Goal: Book appointment/travel/reservation

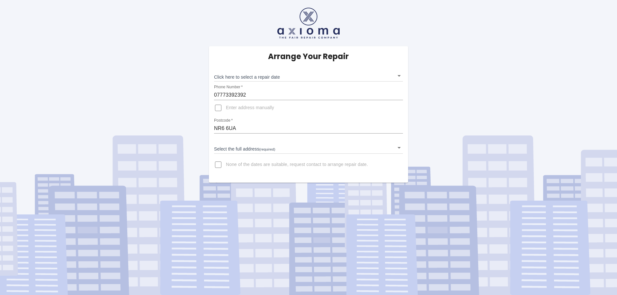
click at [399, 76] on body "Arrange Your Repair Click here to select a repair date ​ Phone Number   * 07773…" at bounding box center [308, 147] width 617 height 295
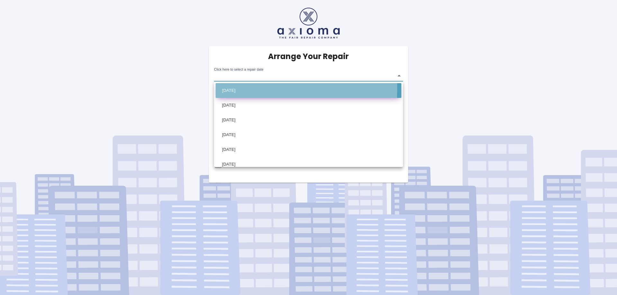
click at [247, 89] on li "[DATE]" at bounding box center [309, 90] width 186 height 15
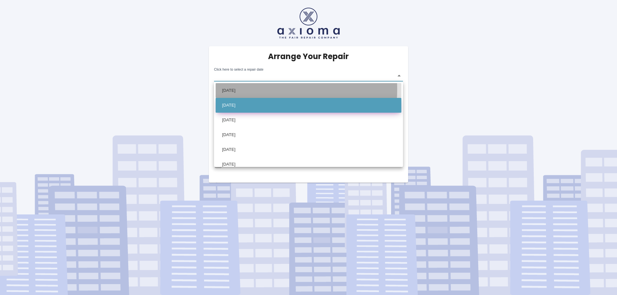
type input "[DATE]T00:00:00.000Z"
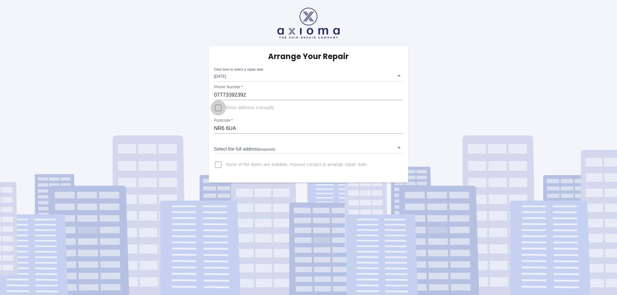
click at [219, 110] on input "Enter address manually" at bounding box center [218, 107] width 15 height 15
checkbox input "true"
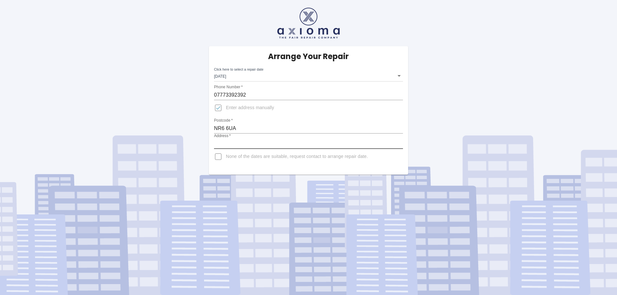
click at [250, 143] on input "Address   *" at bounding box center [308, 144] width 189 height 10
type input "[STREET_ADDRESS][PERSON_NAME]"
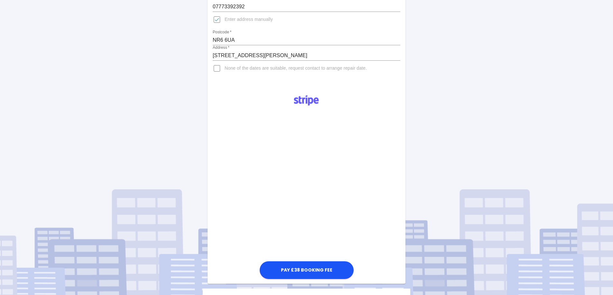
scroll to position [96, 0]
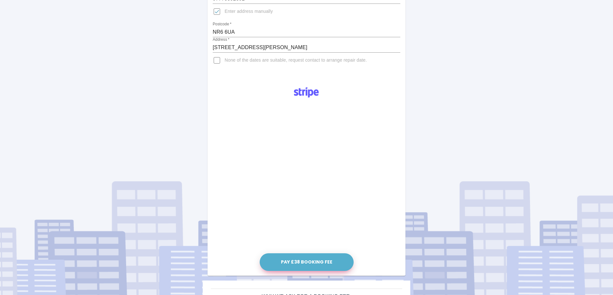
click at [308, 263] on button "Pay £38 Booking Fee" at bounding box center [306, 263] width 94 height 18
